Goal: Task Accomplishment & Management: Use online tool/utility

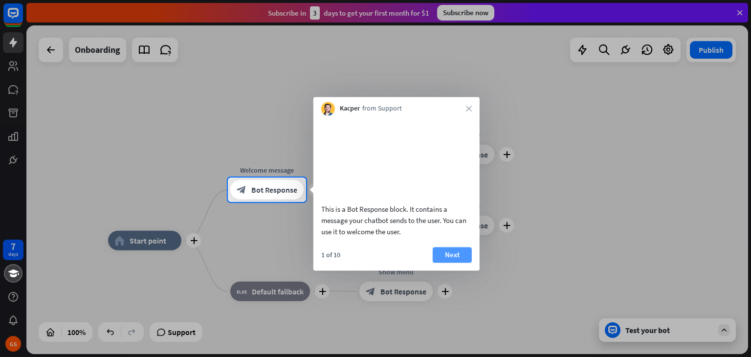
click at [454, 263] on button "Next" at bounding box center [452, 255] width 39 height 16
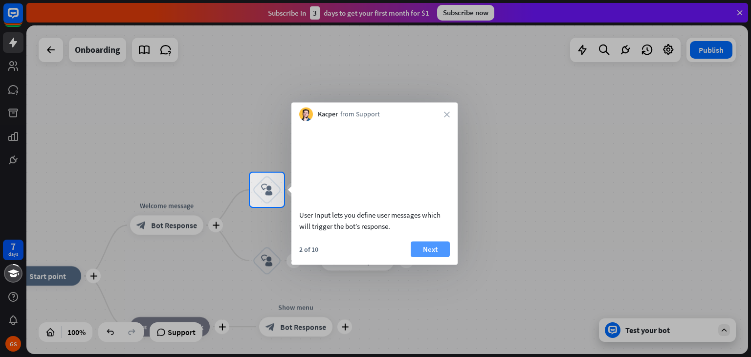
click at [438, 257] on button "Next" at bounding box center [430, 249] width 39 height 16
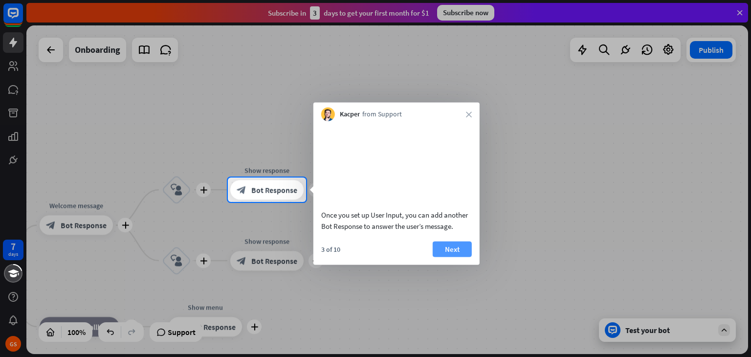
click at [441, 257] on button "Next" at bounding box center [452, 249] width 39 height 16
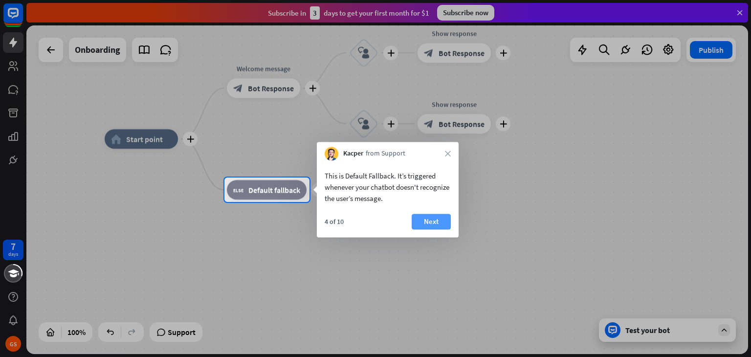
click at [433, 226] on button "Next" at bounding box center [431, 222] width 39 height 16
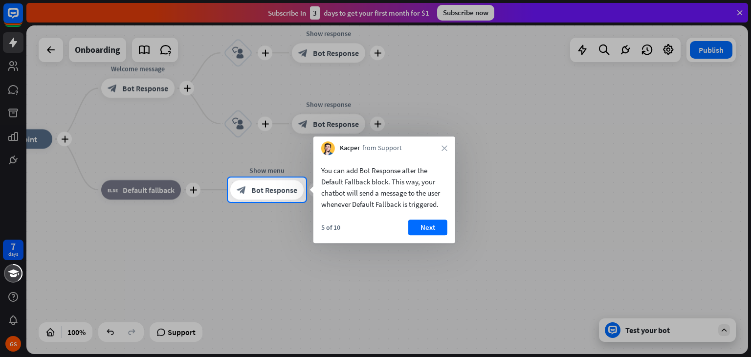
click at [433, 226] on button "Next" at bounding box center [427, 228] width 39 height 16
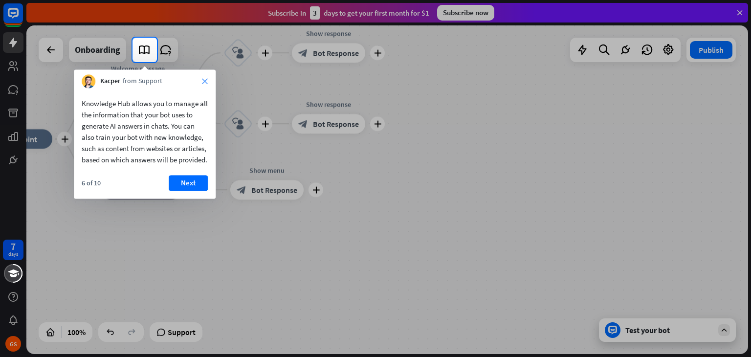
click at [204, 79] on icon "close" at bounding box center [205, 81] width 6 height 6
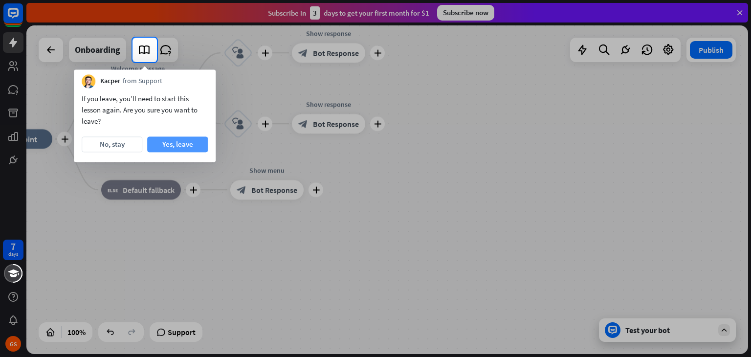
click at [172, 143] on button "Yes, leave" at bounding box center [177, 144] width 61 height 16
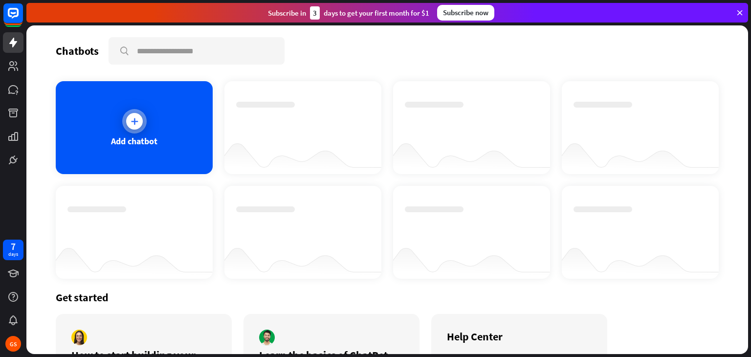
click at [130, 120] on icon at bounding box center [135, 121] width 10 height 10
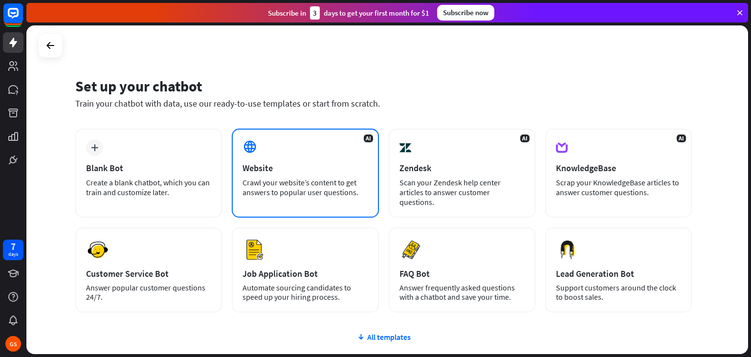
click at [309, 187] on div "Crawl your website’s content to get answers to popular user questions." at bounding box center [305, 187] width 125 height 20
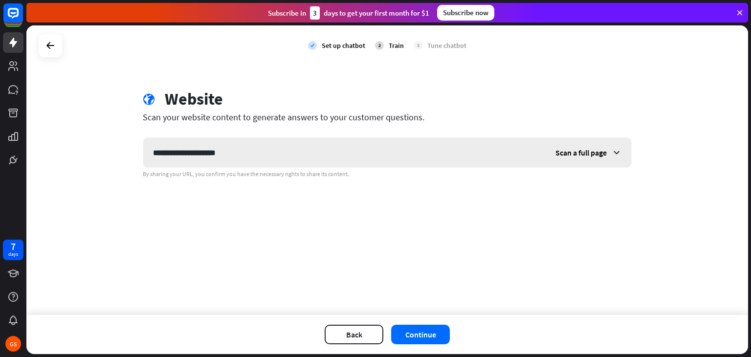
type input "**********"
click at [596, 157] on span "Scan a full page" at bounding box center [580, 153] width 51 height 10
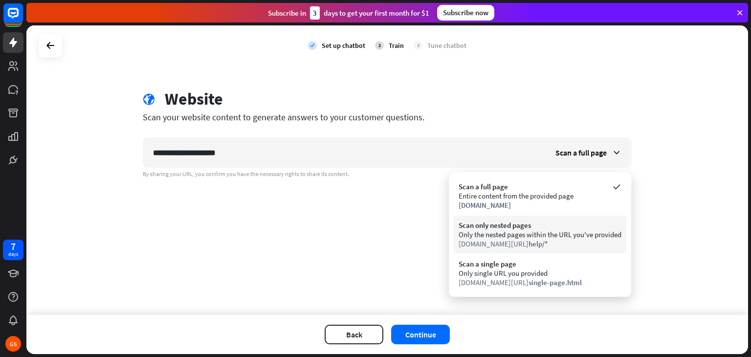
click at [568, 227] on div "Scan only nested pages" at bounding box center [540, 225] width 163 height 9
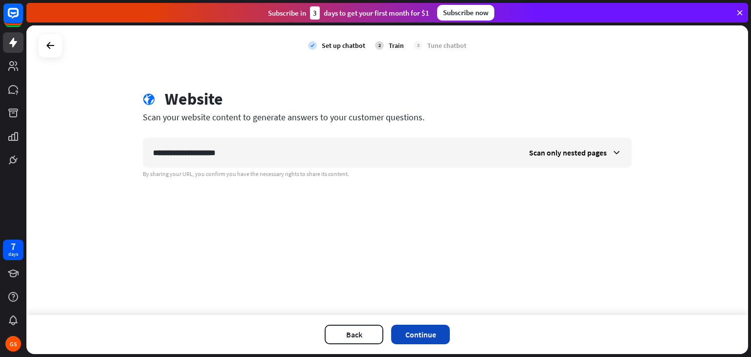
click at [426, 333] on button "Continue" at bounding box center [420, 335] width 59 height 20
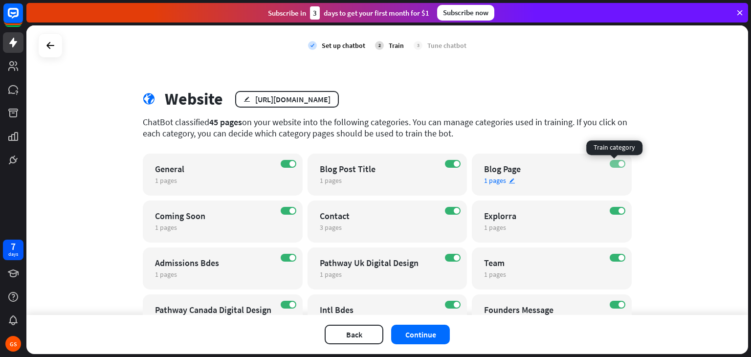
click at [610, 163] on label "ON" at bounding box center [618, 164] width 16 height 8
click at [446, 163] on label "ON" at bounding box center [453, 164] width 16 height 8
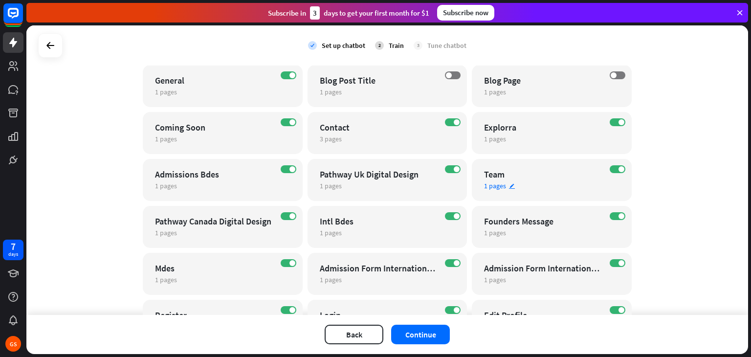
scroll to position [147, 0]
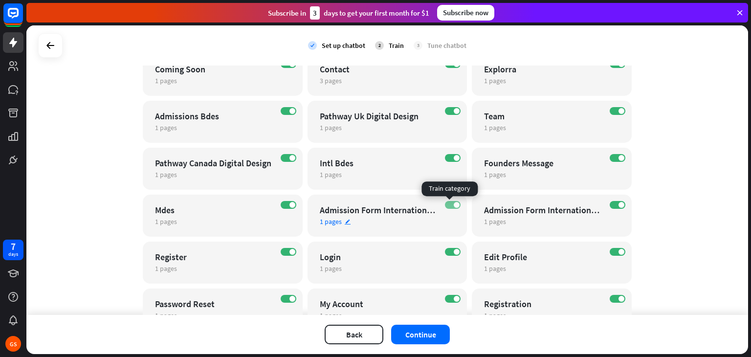
click at [445, 204] on label "ON" at bounding box center [453, 205] width 16 height 8
click at [610, 204] on label "ON" at bounding box center [618, 205] width 16 height 8
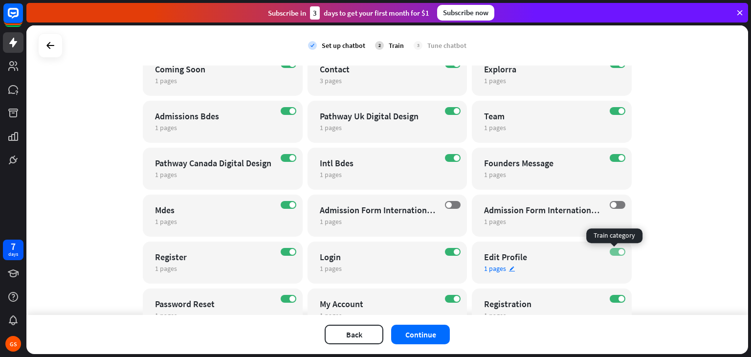
click at [610, 252] on label "ON" at bounding box center [618, 252] width 16 height 8
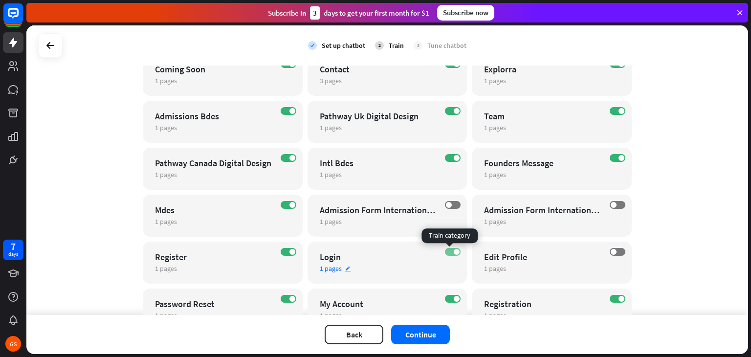
click at [445, 251] on label "ON" at bounding box center [453, 252] width 16 height 8
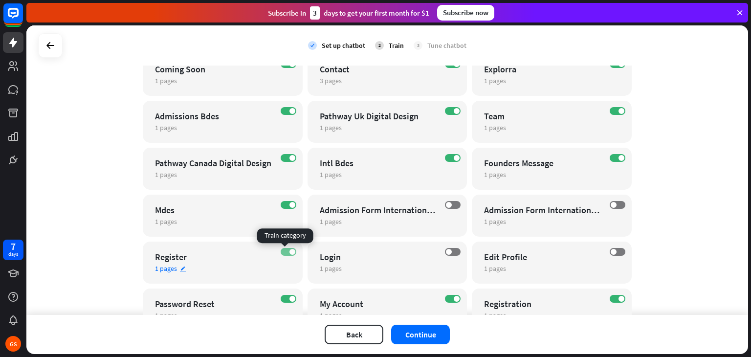
click at [281, 251] on label "ON" at bounding box center [289, 252] width 16 height 8
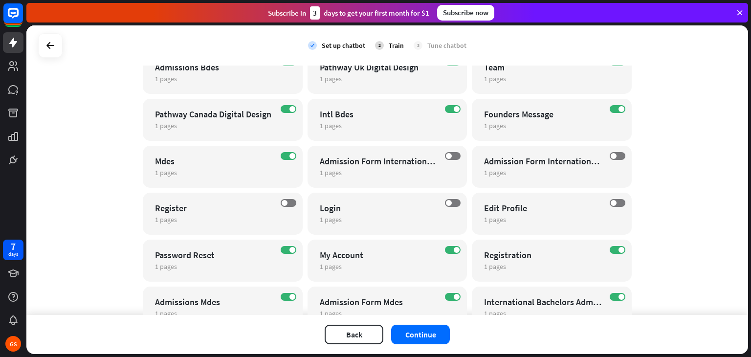
scroll to position [244, 0]
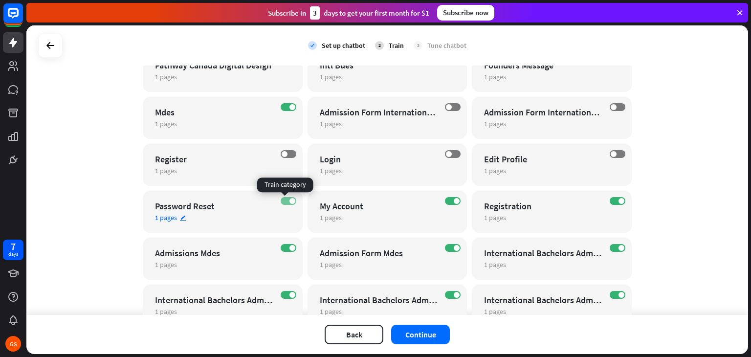
click at [281, 202] on label "ON" at bounding box center [289, 201] width 16 height 8
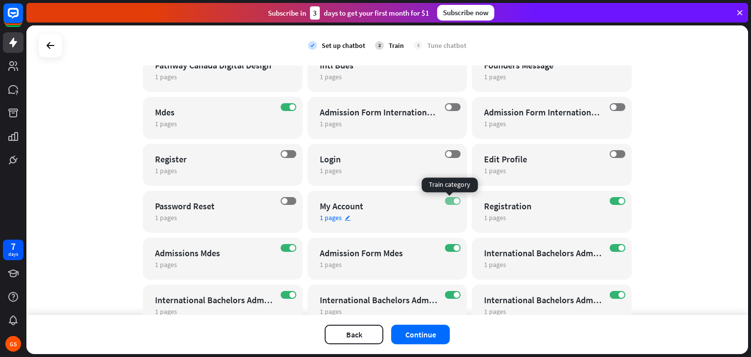
click at [446, 199] on label "ON" at bounding box center [453, 201] width 16 height 8
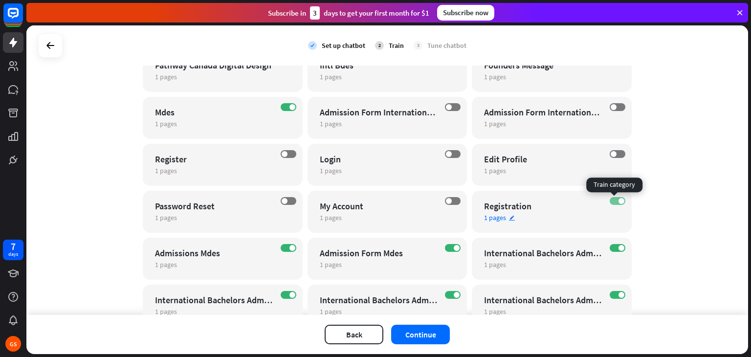
click at [610, 200] on label "ON" at bounding box center [618, 201] width 16 height 8
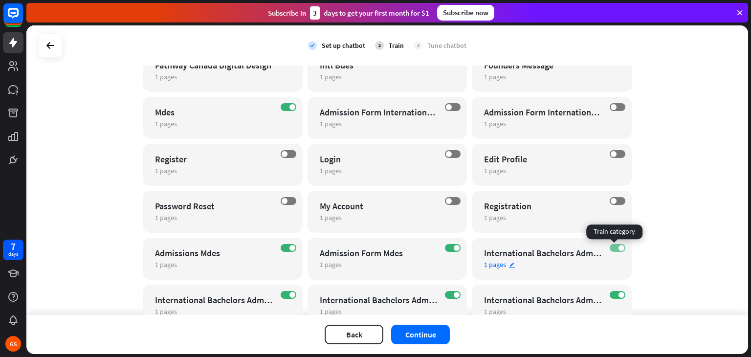
click at [610, 249] on label "ON" at bounding box center [618, 248] width 16 height 8
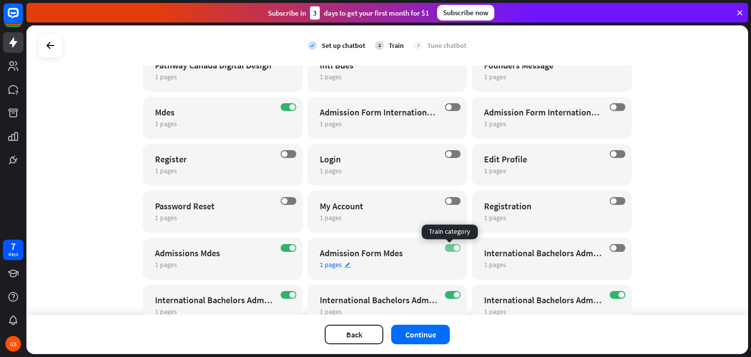
click at [447, 247] on label "ON" at bounding box center [453, 248] width 16 height 8
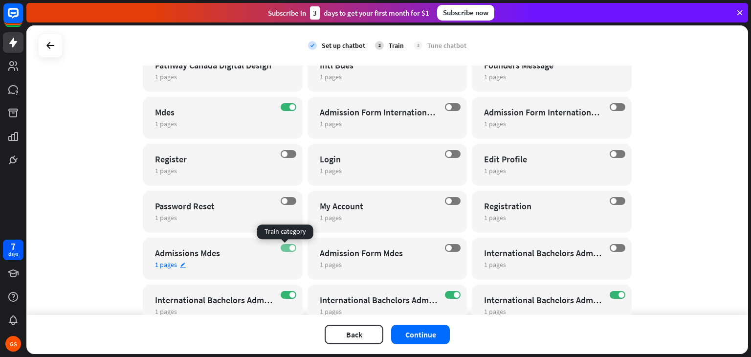
click at [281, 246] on label "ON" at bounding box center [289, 248] width 16 height 8
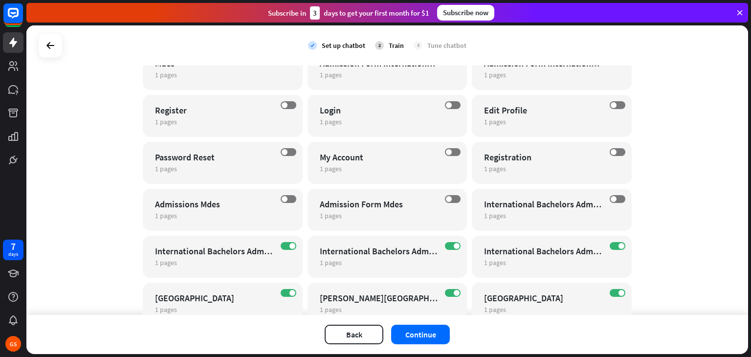
scroll to position [342, 0]
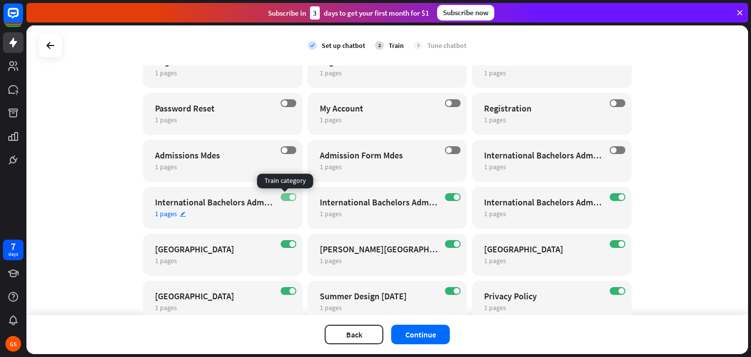
click at [281, 198] on label "ON" at bounding box center [289, 197] width 16 height 8
click at [445, 197] on label "ON" at bounding box center [453, 197] width 16 height 8
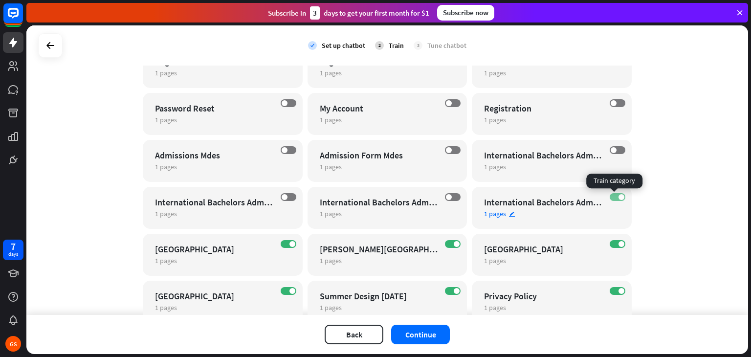
click at [610, 196] on label "ON" at bounding box center [618, 197] width 16 height 8
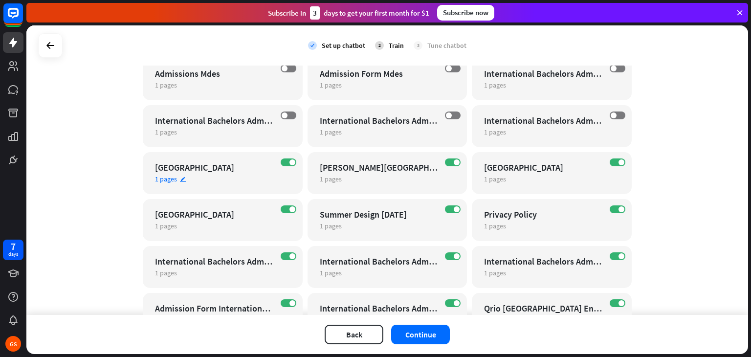
scroll to position [440, 0]
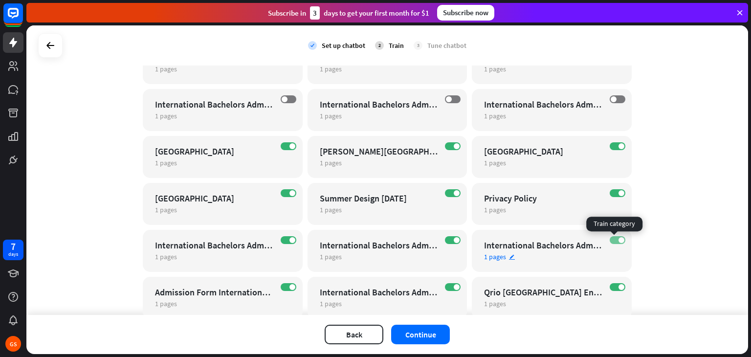
click at [610, 238] on label "ON" at bounding box center [618, 240] width 16 height 8
click at [445, 240] on label "ON" at bounding box center [453, 240] width 16 height 8
click at [281, 239] on label "ON" at bounding box center [289, 240] width 16 height 8
click at [281, 286] on label "ON" at bounding box center [289, 287] width 16 height 8
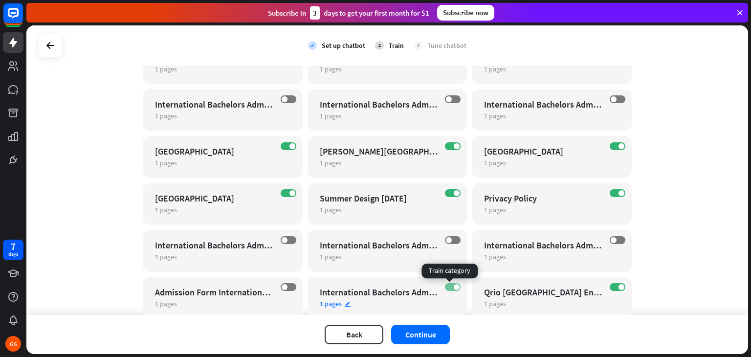
click at [454, 286] on span at bounding box center [457, 287] width 6 height 6
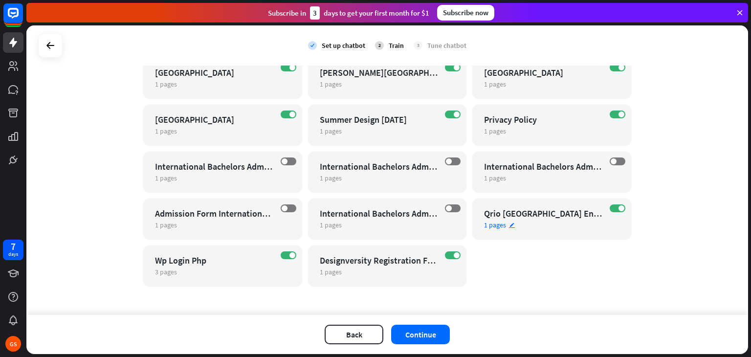
scroll to position [522, 0]
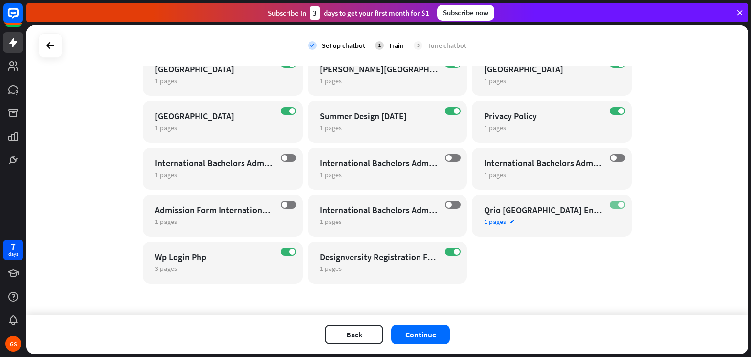
click at [612, 204] on label "ON" at bounding box center [618, 205] width 16 height 8
click at [446, 250] on label "ON" at bounding box center [453, 252] width 16 height 8
click at [281, 253] on label "ON" at bounding box center [289, 252] width 16 height 8
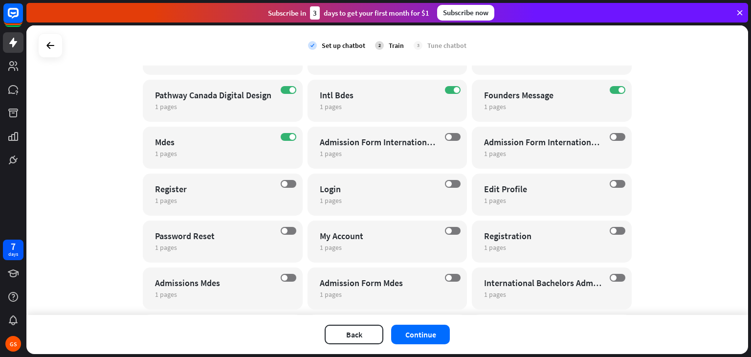
scroll to position [229, 0]
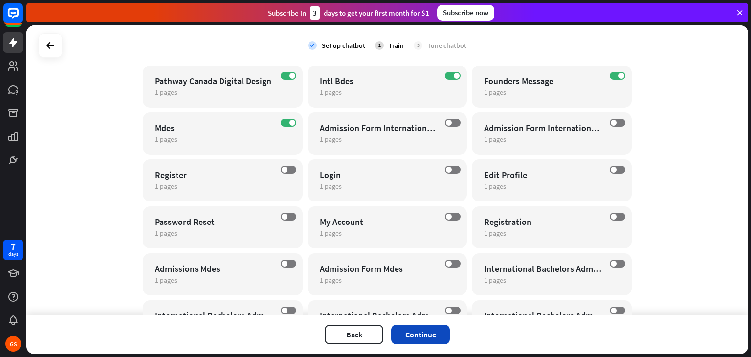
click at [425, 337] on button "Continue" at bounding box center [420, 335] width 59 height 20
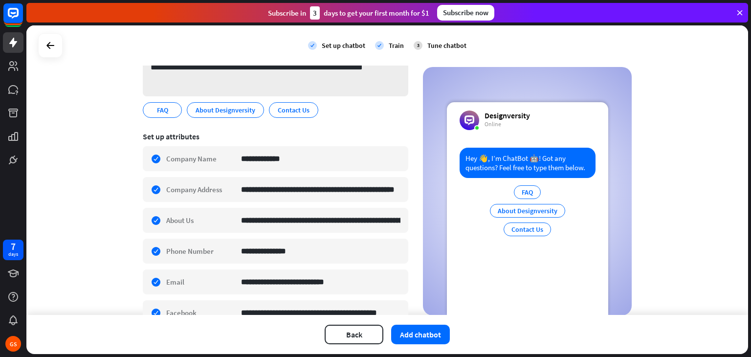
scroll to position [98, 0]
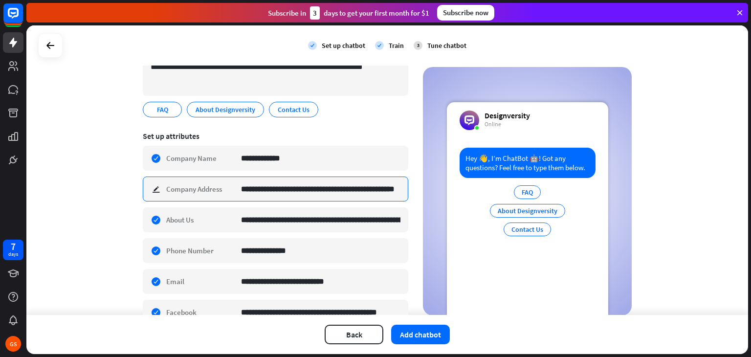
click at [279, 191] on input "**********" at bounding box center [320, 189] width 159 height 24
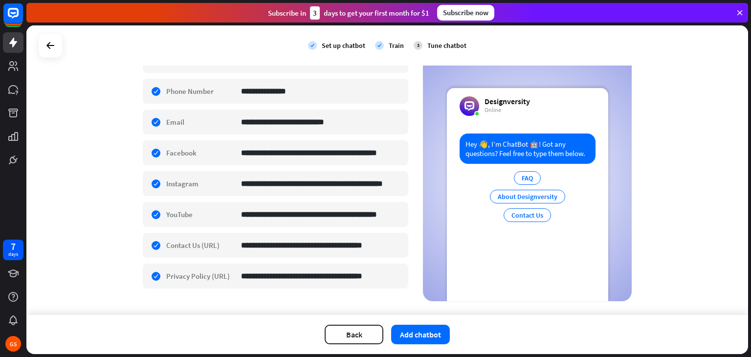
scroll to position [270, 0]
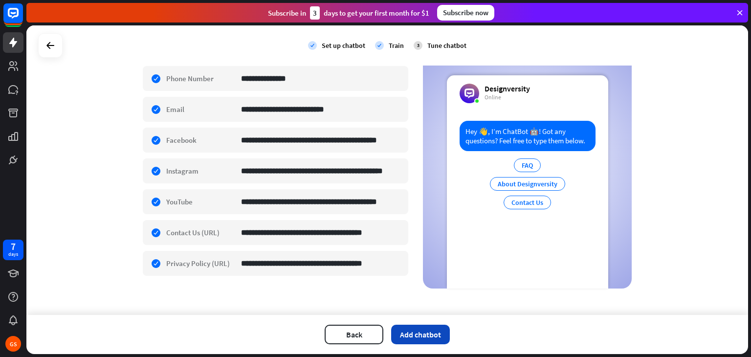
type input "**********"
click at [426, 336] on button "Add chatbot" at bounding box center [420, 335] width 59 height 20
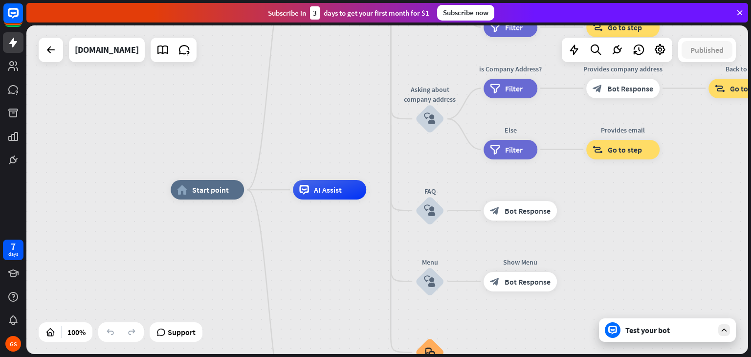
click at [727, 329] on icon at bounding box center [724, 330] width 9 height 9
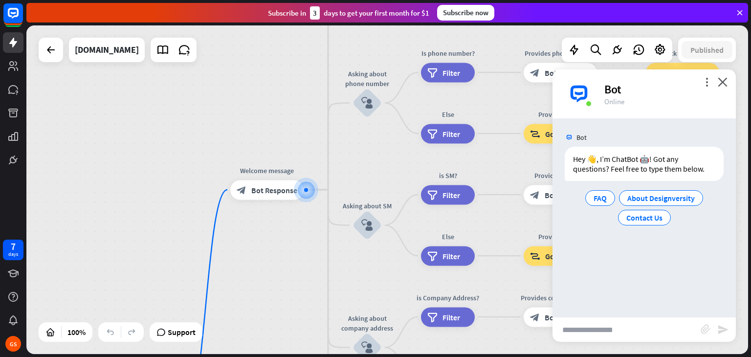
click at [604, 332] on input "text" at bounding box center [627, 329] width 148 height 24
type input "**********"
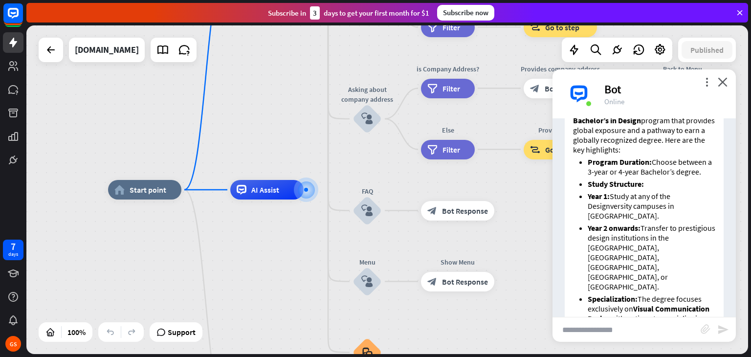
scroll to position [99, 0]
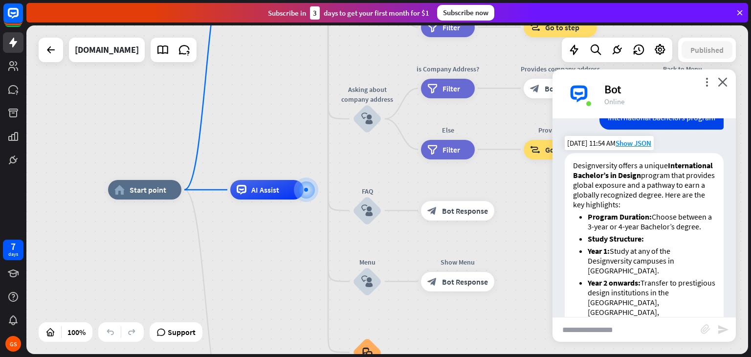
click at [644, 222] on strong "Program Duration:" at bounding box center [620, 217] width 64 height 10
click at [726, 81] on icon "close" at bounding box center [723, 81] width 10 height 9
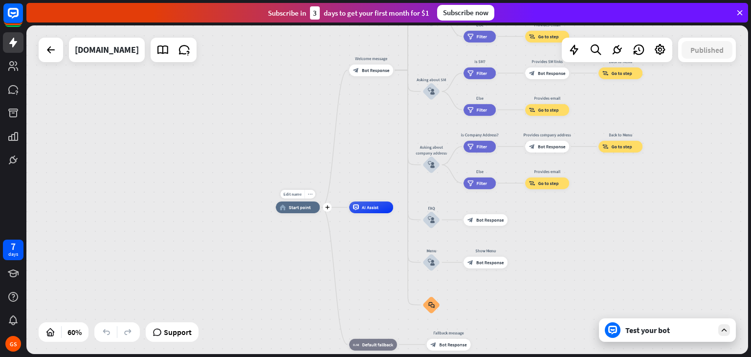
click at [312, 196] on div "more_horiz" at bounding box center [310, 194] width 11 height 9
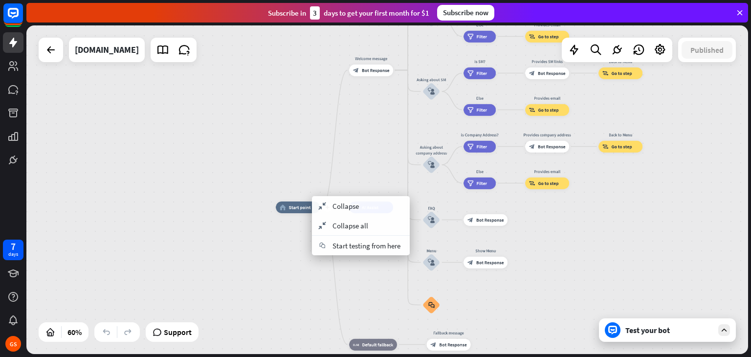
click at [298, 208] on span "Start point" at bounding box center [300, 207] width 22 height 6
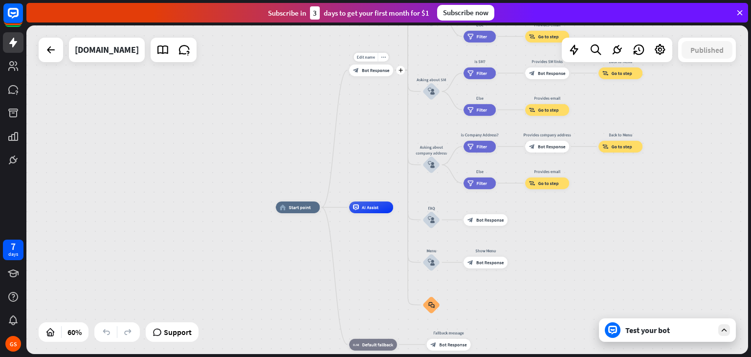
click at [372, 70] on span "Bot Response" at bounding box center [375, 70] width 27 height 6
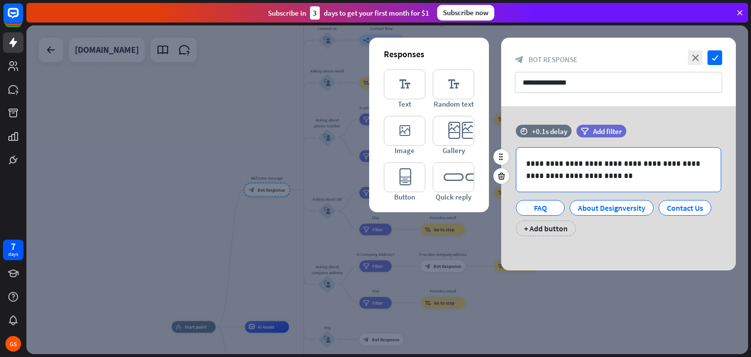
click at [578, 163] on p "**********" at bounding box center [618, 169] width 185 height 24
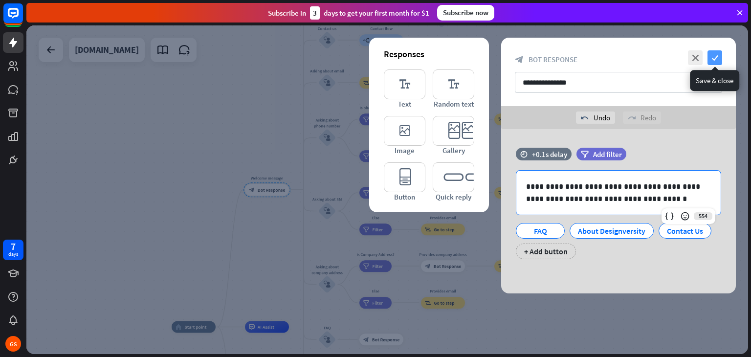
click at [722, 55] on icon "check" at bounding box center [715, 57] width 15 height 15
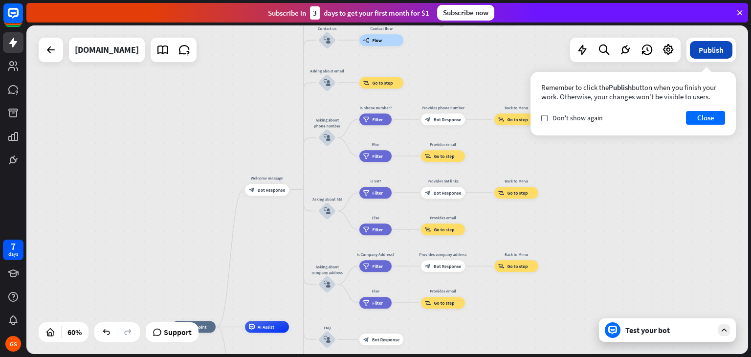
click at [722, 47] on button "Publish" at bounding box center [711, 50] width 43 height 18
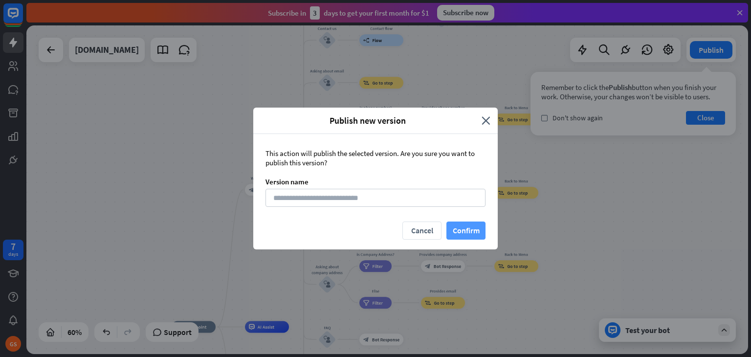
click at [468, 227] on button "Confirm" at bounding box center [465, 231] width 39 height 18
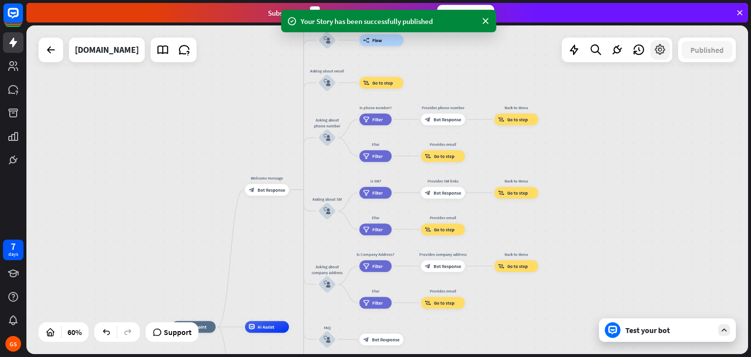
click at [661, 45] on icon at bounding box center [660, 50] width 13 height 13
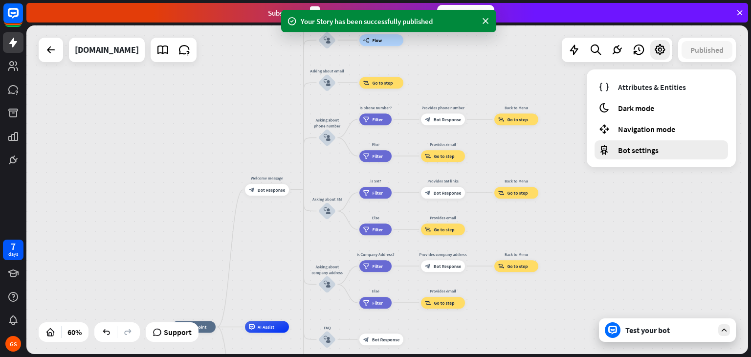
click at [660, 155] on div "Bot settings" at bounding box center [661, 149] width 133 height 19
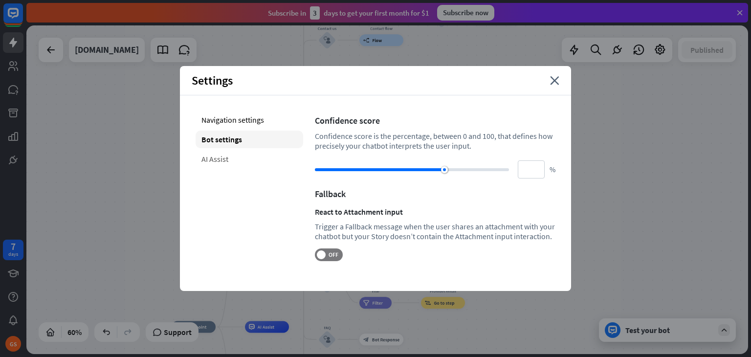
click at [231, 158] on div "AI Assist" at bounding box center [250, 159] width 108 height 18
type input "**"
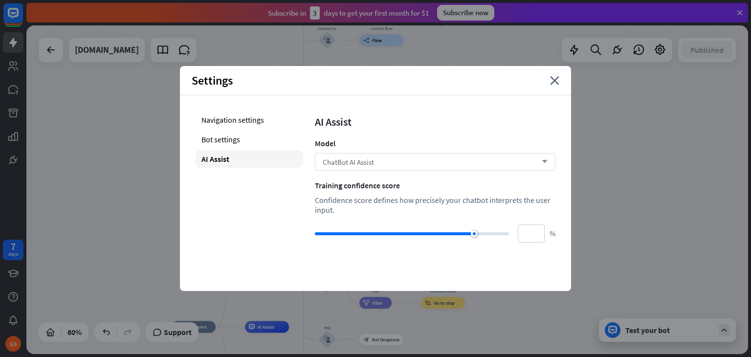
click at [371, 160] on span "ChatBot AI Assist" at bounding box center [348, 161] width 51 height 9
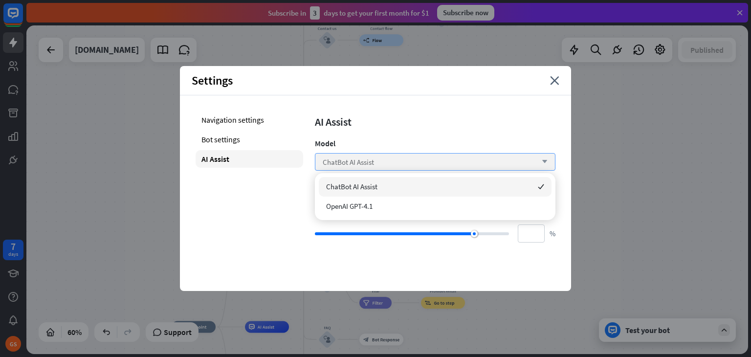
click at [371, 160] on span "ChatBot AI Assist" at bounding box center [348, 161] width 51 height 9
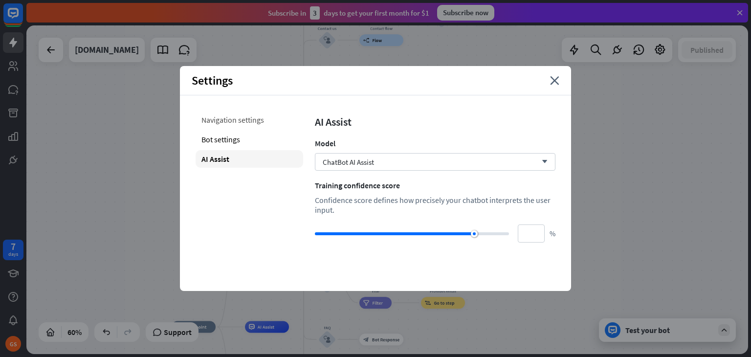
click at [221, 118] on div "Navigation settings" at bounding box center [250, 120] width 108 height 18
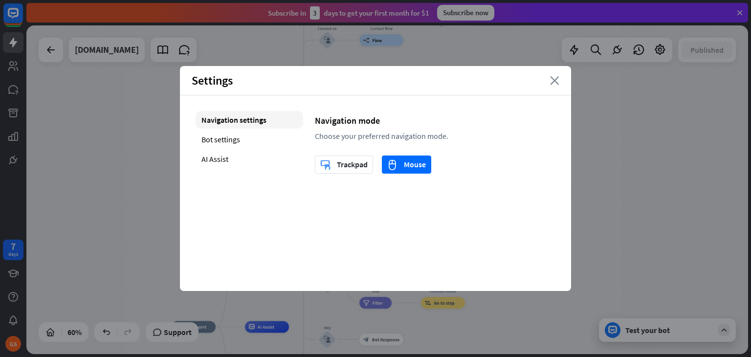
click at [554, 82] on icon "close" at bounding box center [554, 80] width 9 height 9
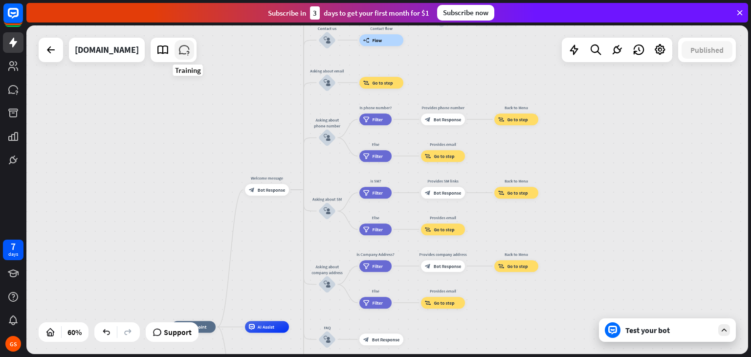
click at [187, 51] on icon at bounding box center [184, 50] width 13 height 13
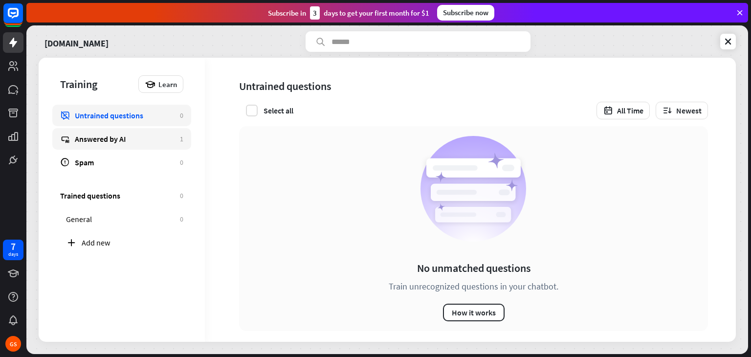
click at [131, 141] on div "Answered by AI" at bounding box center [125, 139] width 100 height 10
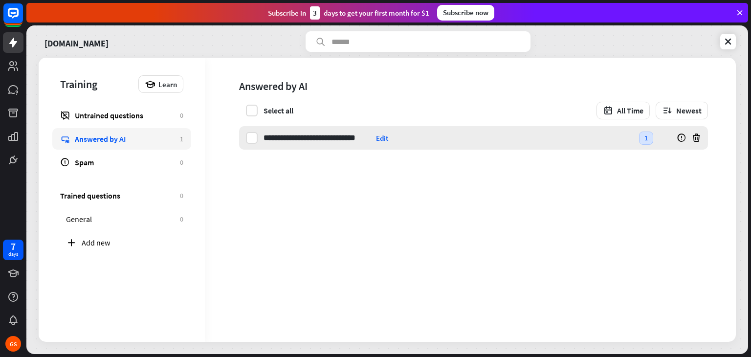
click at [383, 141] on div "Edit" at bounding box center [382, 137] width 12 height 9
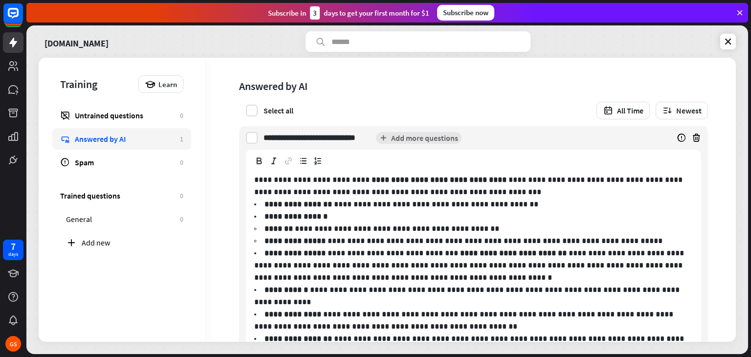
click at [549, 240] on p "**********" at bounding box center [464, 240] width 398 height 7
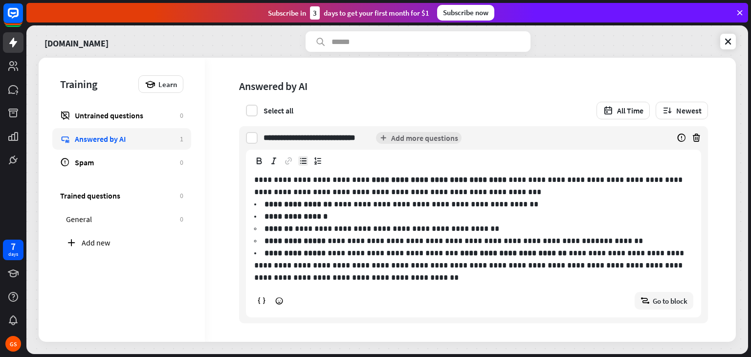
click at [516, 94] on div "Answered by AI" at bounding box center [471, 86] width 464 height 18
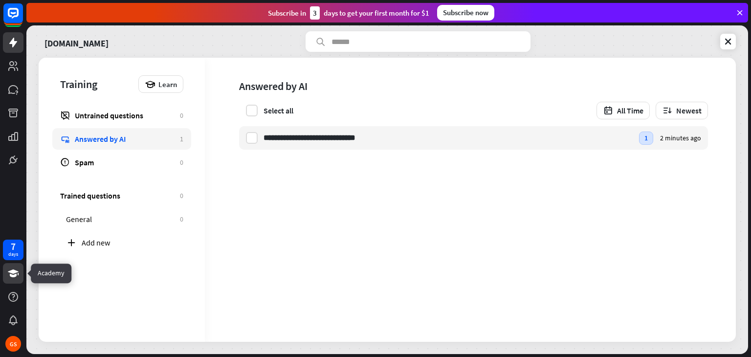
click at [10, 279] on link at bounding box center [13, 273] width 21 height 21
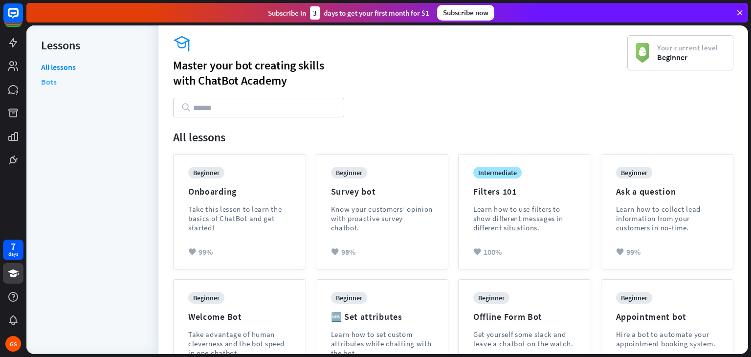
click at [47, 83] on link "Bots" at bounding box center [49, 81] width 16 height 15
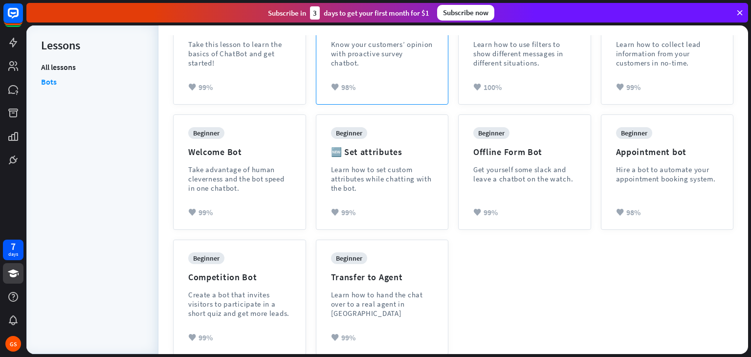
scroll to position [180, 0]
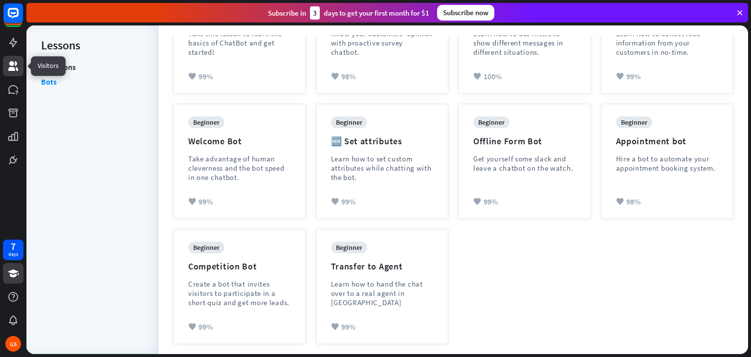
click at [9, 62] on icon at bounding box center [13, 66] width 12 height 12
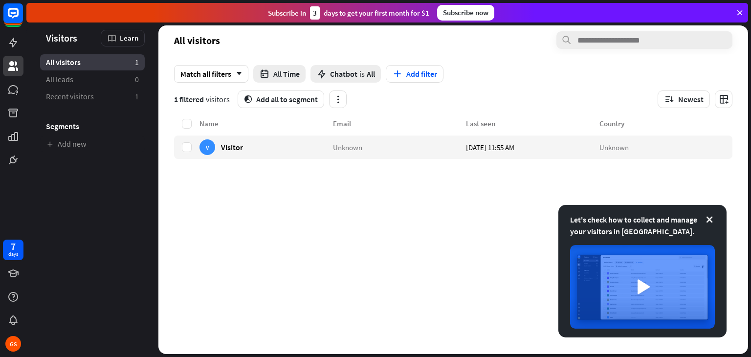
click at [457, 7] on div "Subscribe now" at bounding box center [465, 13] width 57 height 16
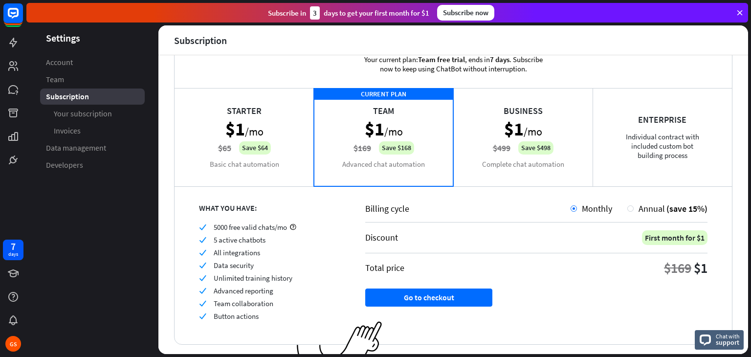
scroll to position [49, 0]
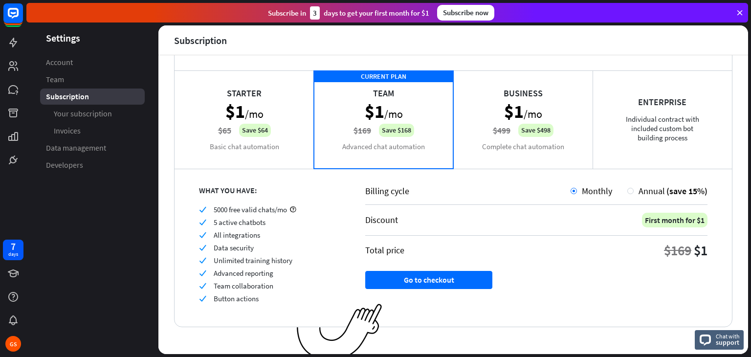
click at [263, 140] on div "Starter $1 /mo $65 Save $64 Basic chat automation" at bounding box center [244, 119] width 139 height 98
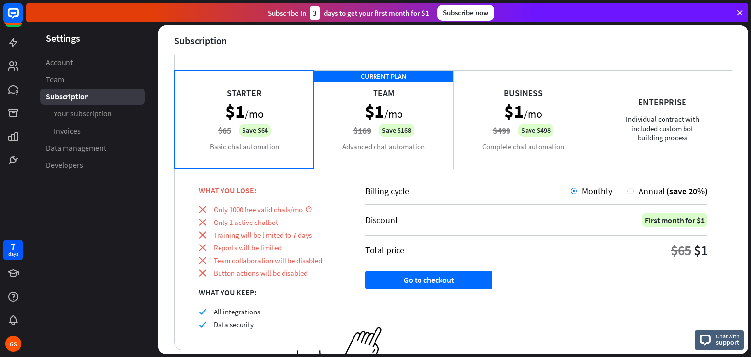
click at [364, 133] on div "CURRENT PLAN Team $1 /mo $169 Save $168 Advanced chat automation" at bounding box center [383, 119] width 139 height 98
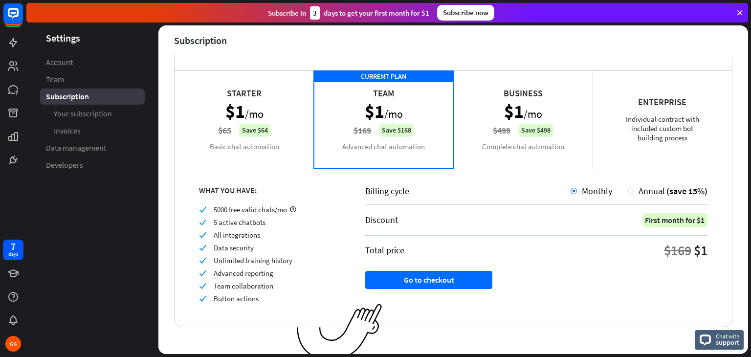
click at [267, 150] on div "Starter $1 /mo $65 Save $64 Basic chat automation" at bounding box center [244, 119] width 139 height 98
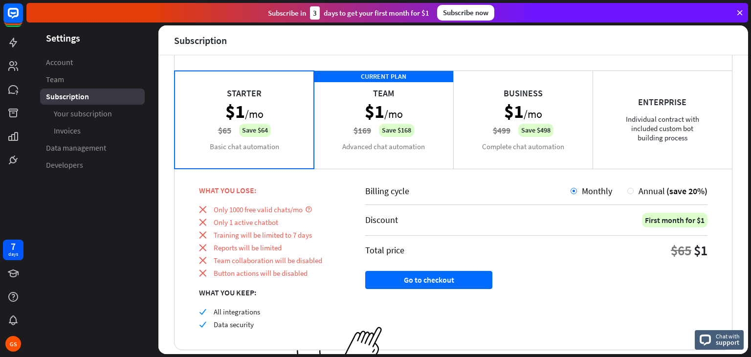
scroll to position [79, 0]
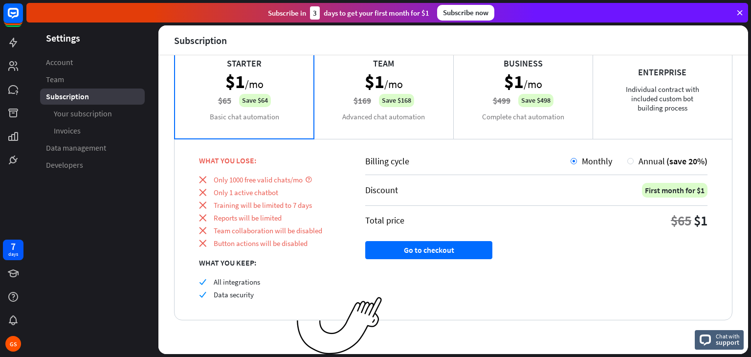
click at [407, 120] on div "CURRENT PLAN Team $1 /mo $169 Save $168 Advanced chat automation" at bounding box center [383, 90] width 139 height 98
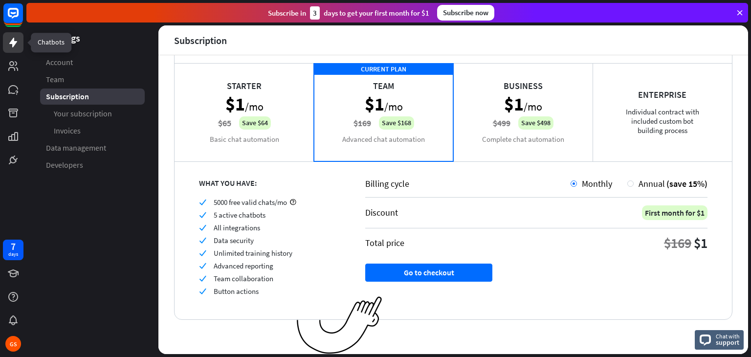
click at [13, 38] on icon at bounding box center [13, 43] width 8 height 10
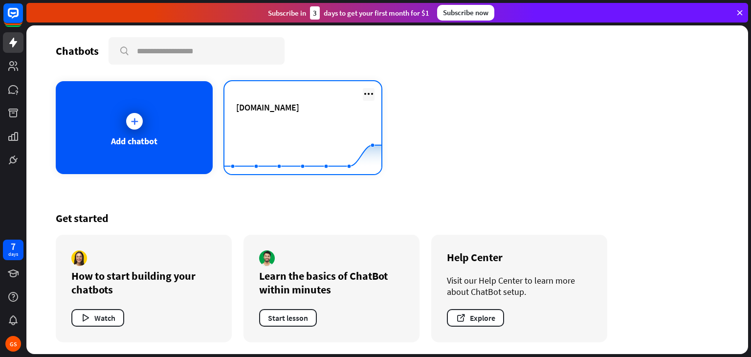
click at [368, 90] on icon at bounding box center [369, 94] width 12 height 12
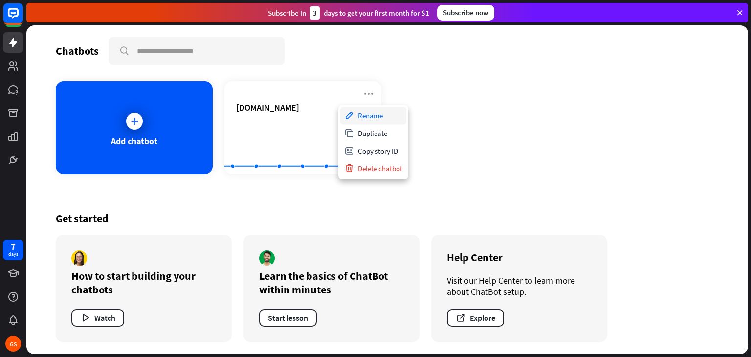
click at [368, 114] on div "Rename" at bounding box center [373, 116] width 66 height 18
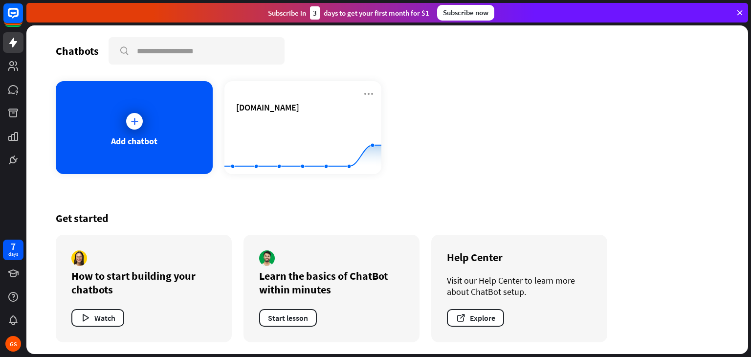
click at [442, 110] on div "Add chatbot [DOMAIN_NAME] Created with Highcharts 10.1.0 0 1 2" at bounding box center [387, 127] width 663 height 93
